Goal: Task Accomplishment & Management: Complete application form

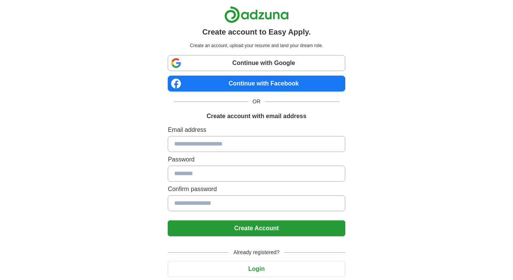
click at [229, 143] on input at bounding box center [256, 144] width 177 height 16
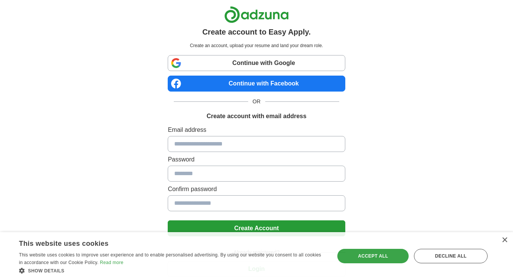
click at [229, 143] on input at bounding box center [256, 144] width 177 height 16
click at [231, 223] on button "Create Account" at bounding box center [256, 228] width 177 height 16
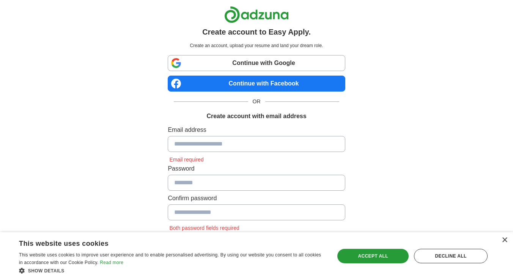
click at [292, 22] on div at bounding box center [256, 14] width 177 height 17
drag, startPoint x: 292, startPoint y: 22, endPoint x: 227, endPoint y: 18, distance: 65.7
click at [227, 18] on div at bounding box center [256, 14] width 177 height 17
